Goal: Check status: Check status

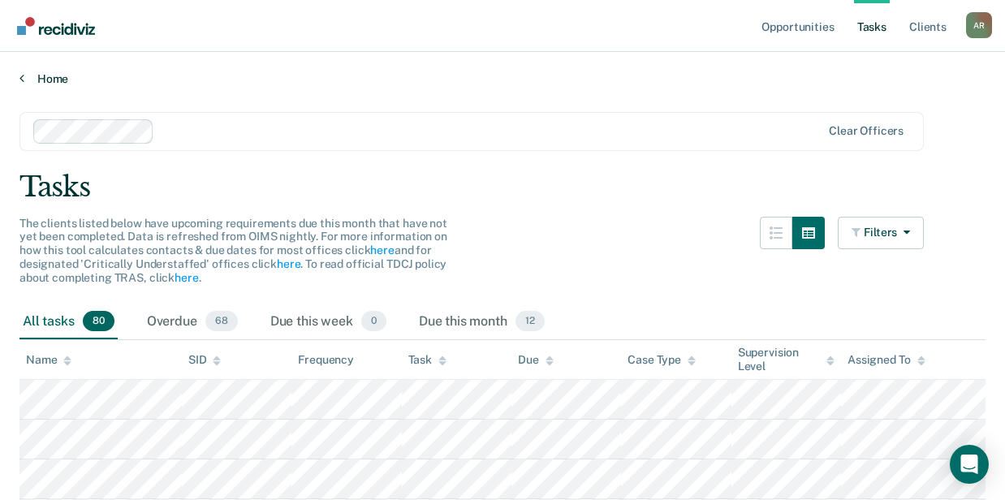
click at [45, 82] on link "Home" at bounding box center [502, 78] width 966 height 15
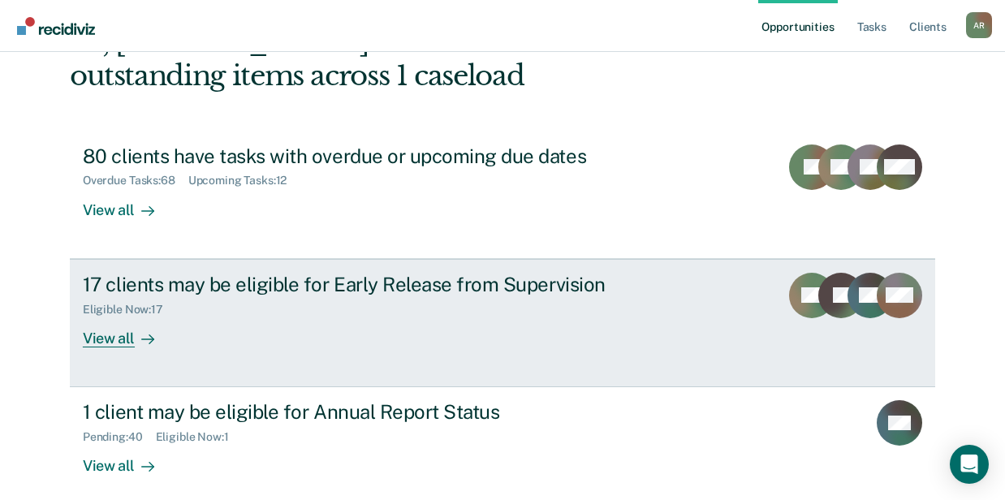
scroll to position [188, 0]
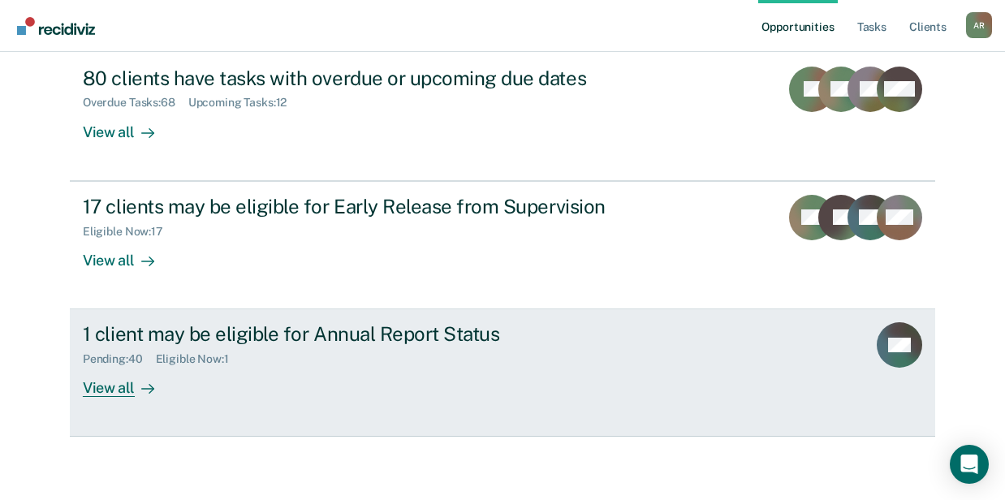
click at [245, 335] on div "1 client may be eligible for Annual Report Status" at bounding box center [368, 334] width 570 height 24
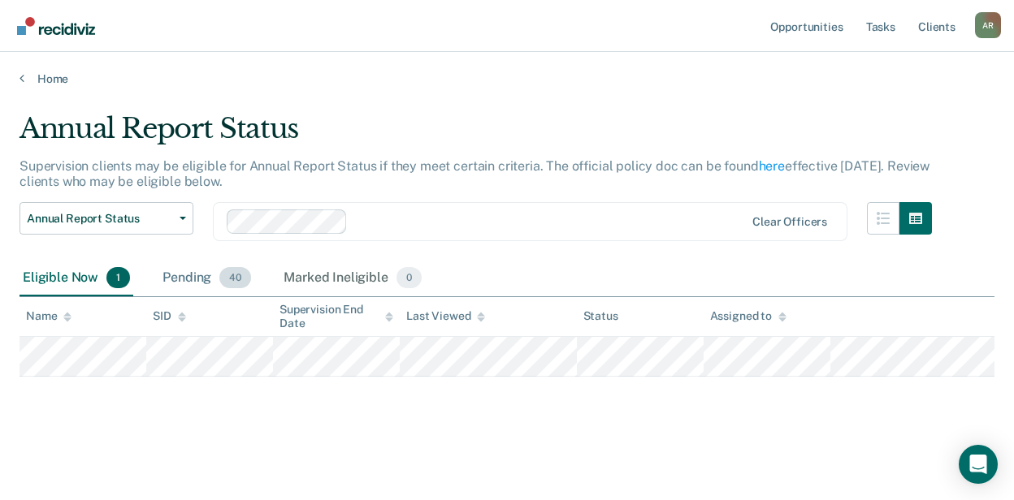
click at [181, 286] on div "Pending 40" at bounding box center [206, 279] width 95 height 36
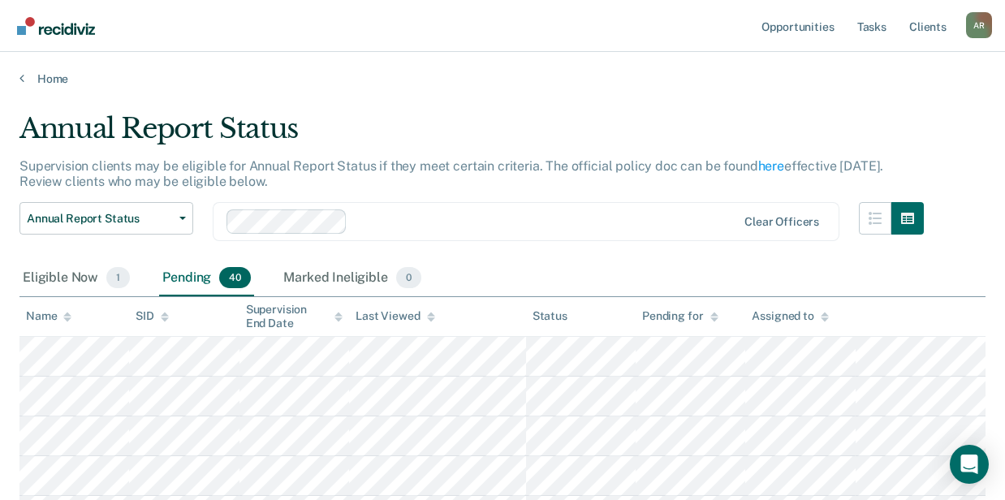
click at [181, 285] on div "Pending 40" at bounding box center [206, 279] width 95 height 36
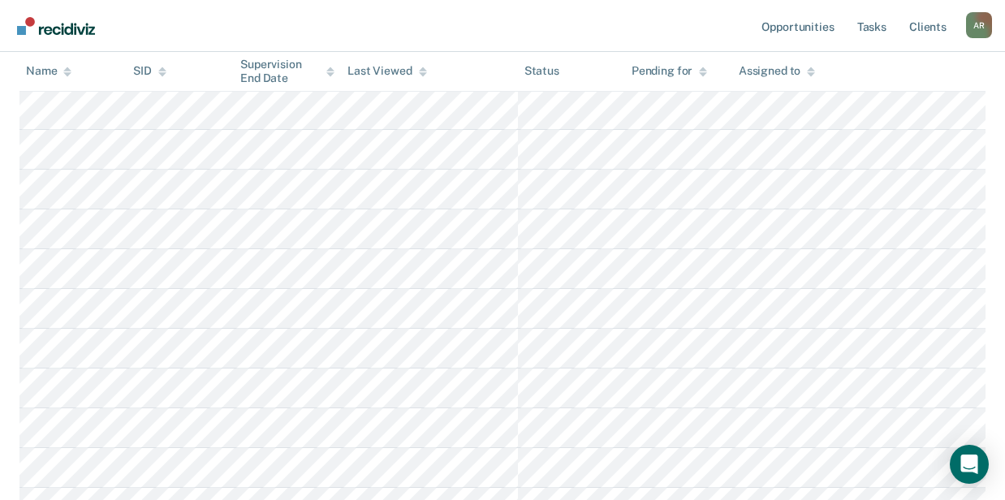
scroll to position [1101, 0]
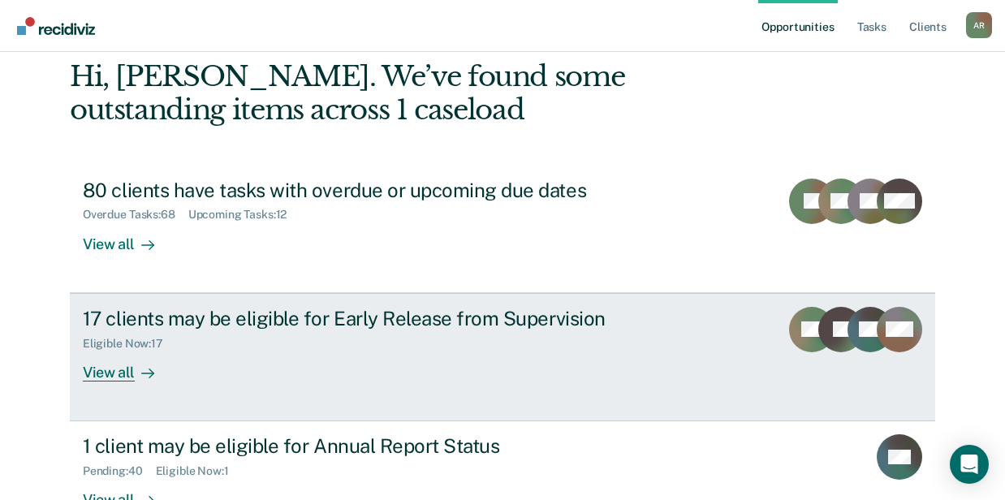
scroll to position [123, 0]
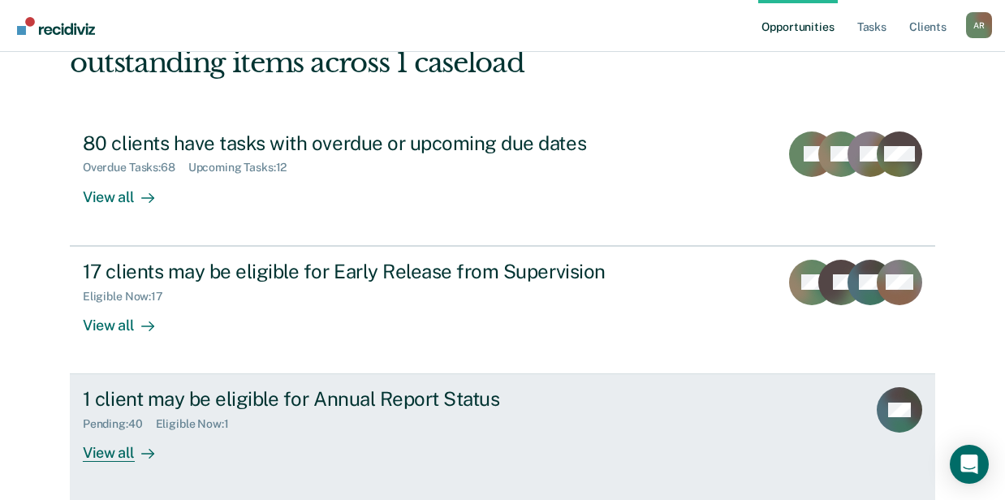
click at [251, 411] on div "Pending : 40 Eligible Now : 1" at bounding box center [368, 421] width 570 height 20
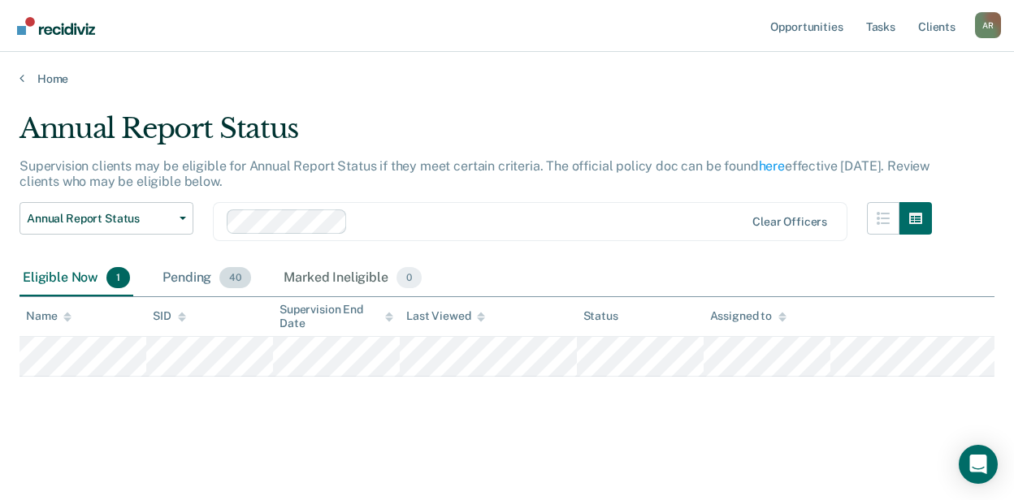
click at [198, 283] on div "Pending 40" at bounding box center [206, 279] width 95 height 36
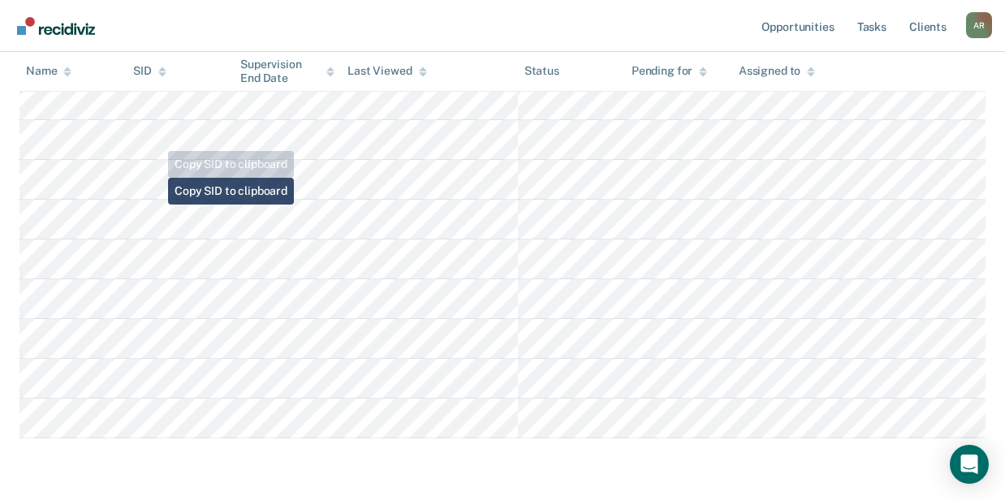
scroll to position [1545, 0]
